Goal: Information Seeking & Learning: Learn about a topic

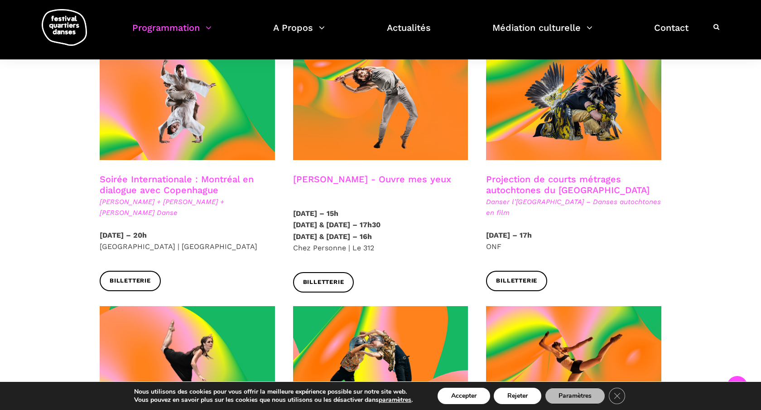
scroll to position [516, 0]
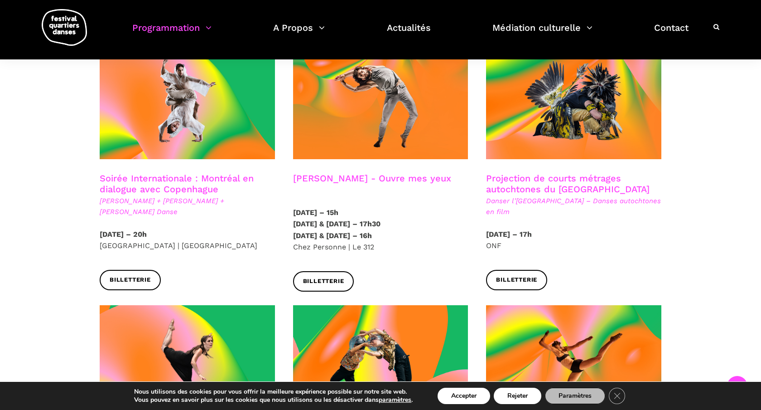
click at [568, 173] on h3 "Projection de courts métrages autochtones du [GEOGRAPHIC_DATA]" at bounding box center [573, 184] width 175 height 23
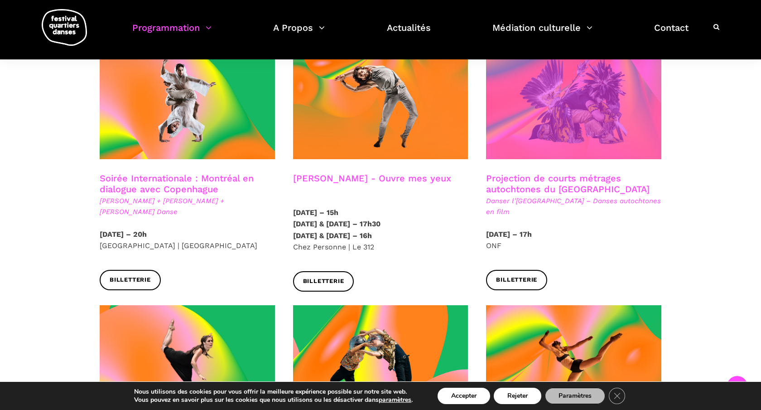
click at [523, 105] on span at bounding box center [573, 100] width 175 height 117
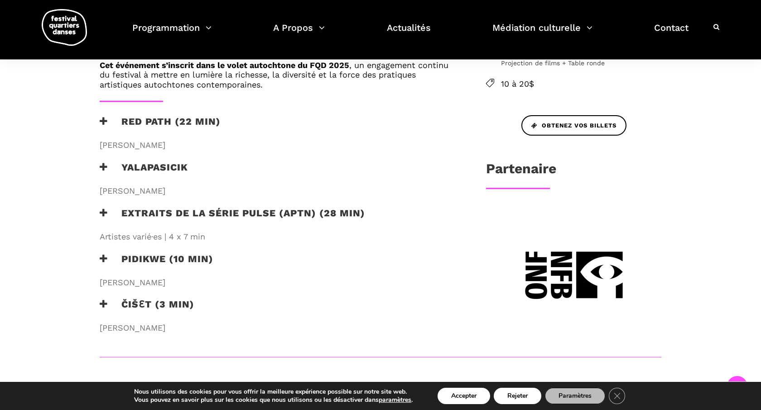
scroll to position [384, 0]
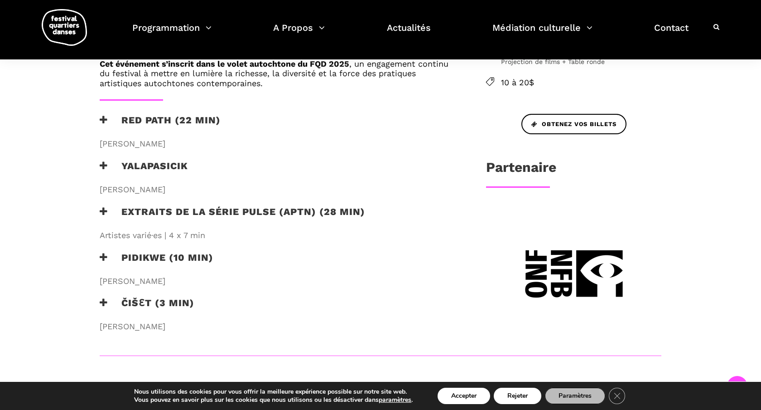
click at [148, 163] on h3 "Yalapasicik" at bounding box center [144, 171] width 88 height 23
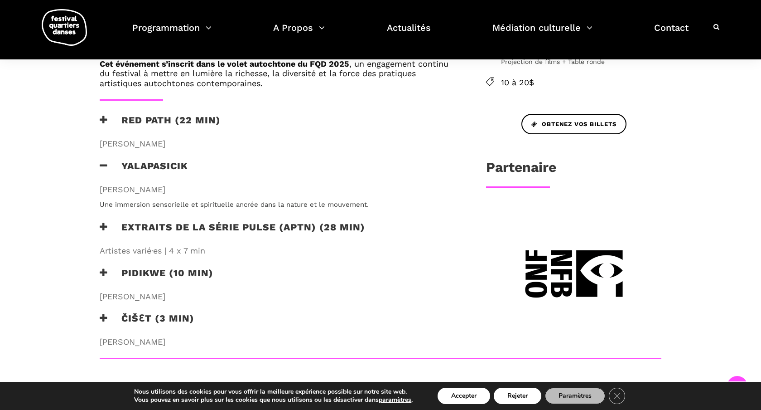
click at [224, 227] on h3 "Extraits de la série PULSE (APTN) (28 min)" at bounding box center [232, 232] width 265 height 23
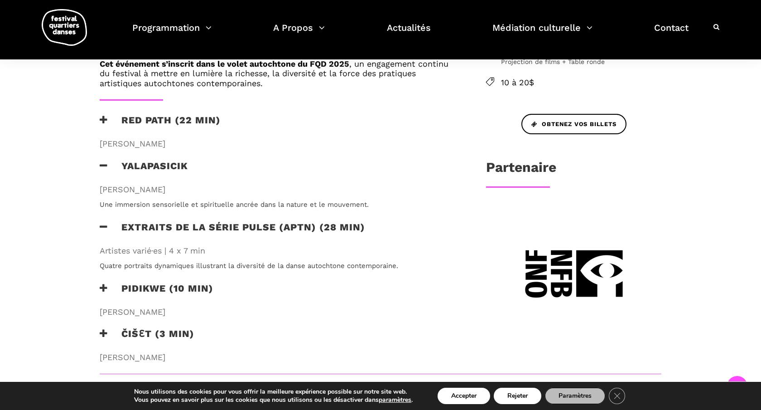
click at [182, 288] on h3 "Pidikwe (10 min)" at bounding box center [157, 293] width 114 height 23
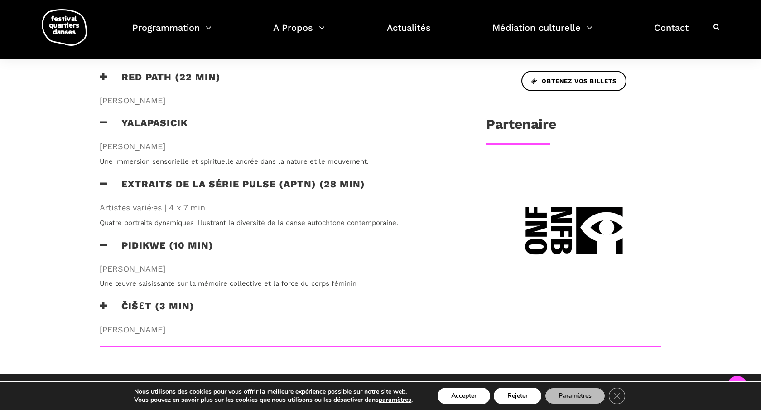
scroll to position [433, 0]
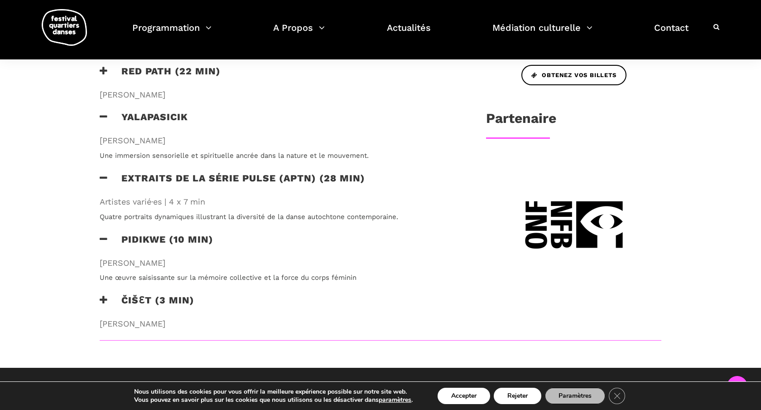
click at [163, 301] on h3 "ČIŠƐT (3 min)" at bounding box center [147, 305] width 95 height 23
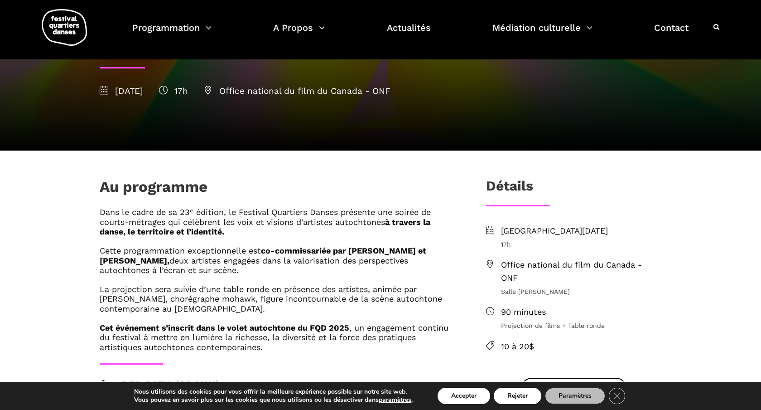
scroll to position [0, 0]
